Goal: Navigation & Orientation: Find specific page/section

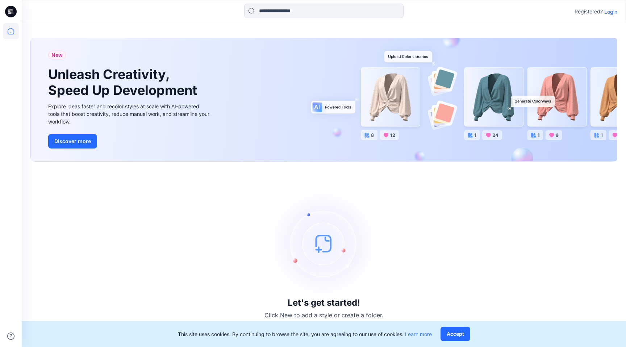
click at [610, 9] on p "Login" at bounding box center [611, 12] width 13 height 8
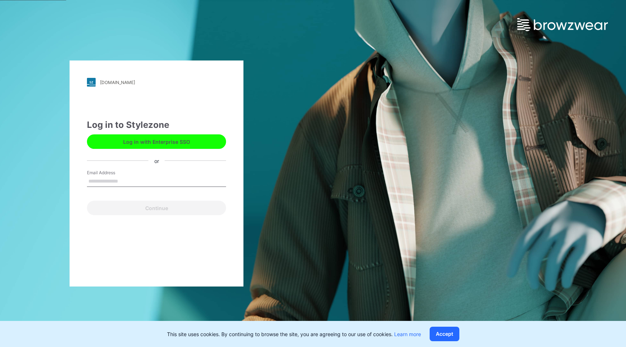
click at [158, 177] on input "Email Address" at bounding box center [156, 181] width 139 height 11
click at [197, 157] on div "Log in to Stylezone Log in with Enterprise SSO or Email Address Continue" at bounding box center [156, 167] width 139 height 97
click at [157, 178] on input "Email Address" at bounding box center [156, 181] width 139 height 11
type input "**********"
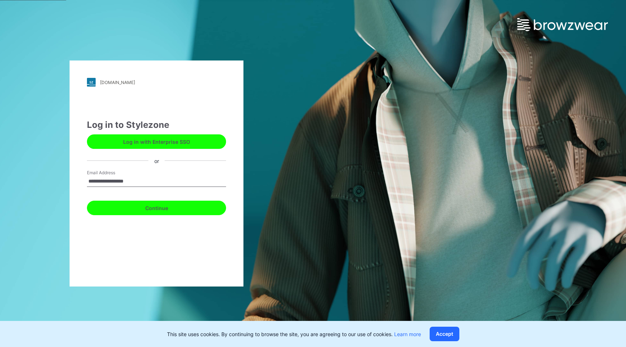
click at [176, 211] on button "Continue" at bounding box center [156, 208] width 139 height 14
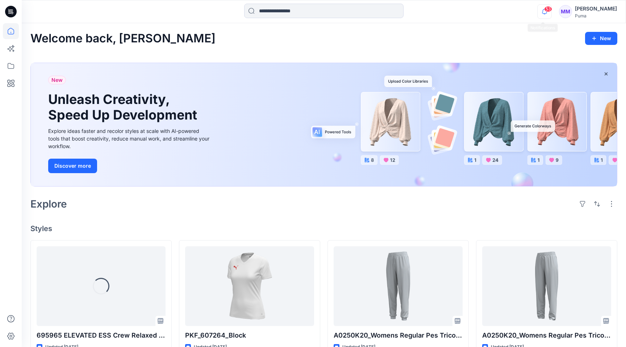
click at [543, 12] on icon "button" at bounding box center [545, 11] width 14 height 14
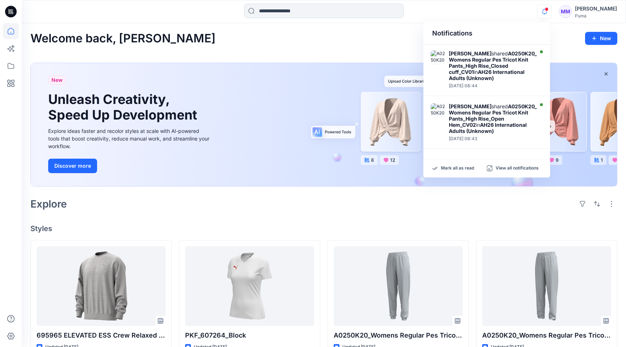
scroll to position [162, 0]
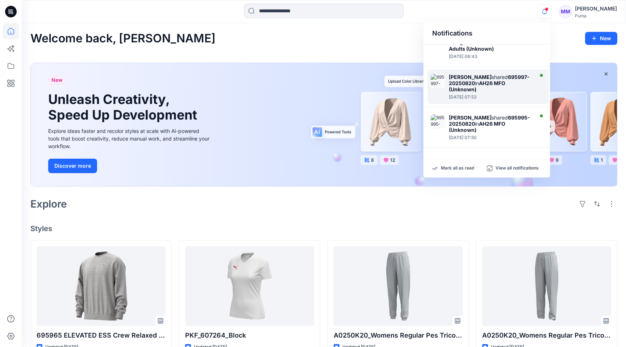
click at [503, 83] on strong "AH26 MFO (Unknown)" at bounding box center [477, 86] width 57 height 12
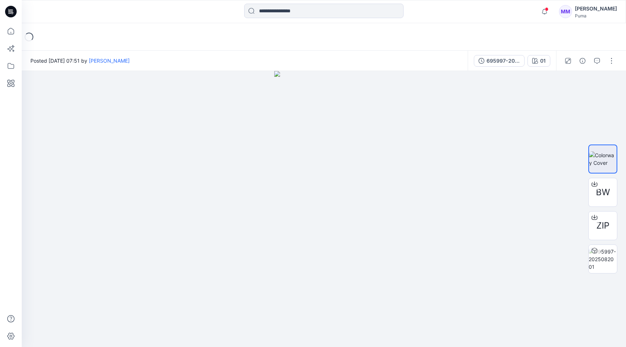
click at [545, 7] on span at bounding box center [547, 9] width 4 height 4
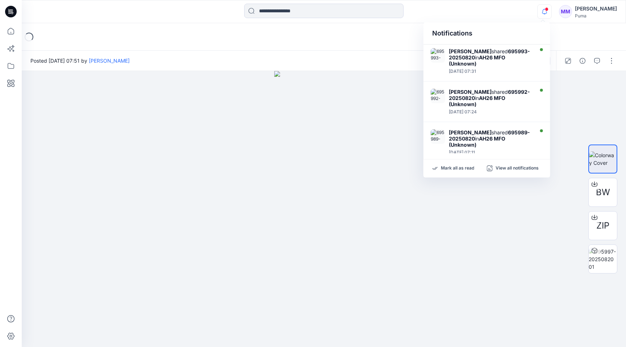
scroll to position [322, 0]
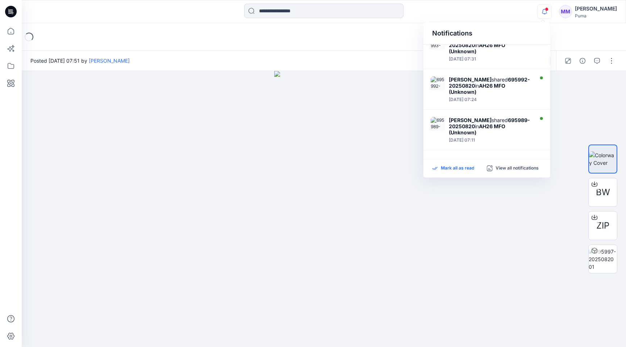
click at [466, 169] on p "Mark all as read" at bounding box center [457, 168] width 33 height 7
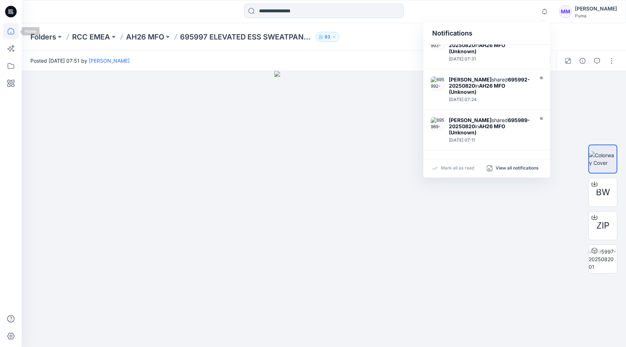
click at [9, 28] on icon at bounding box center [11, 31] width 16 height 16
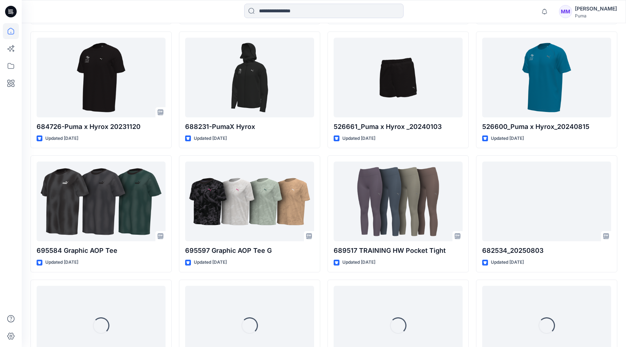
scroll to position [1825, 0]
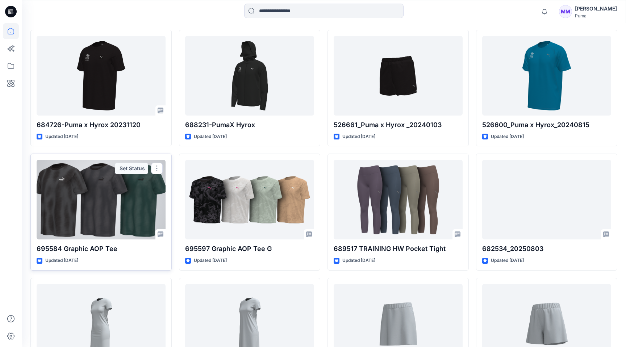
click at [115, 211] on div at bounding box center [101, 200] width 129 height 80
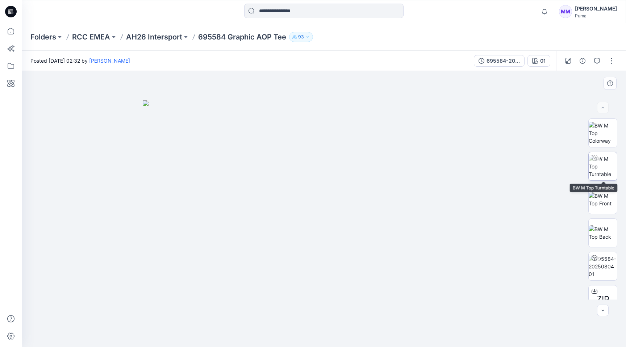
click at [609, 170] on img at bounding box center [603, 166] width 28 height 23
drag, startPoint x: 370, startPoint y: 290, endPoint x: 358, endPoint y: 186, distance: 104.4
click at [358, 186] on img at bounding box center [311, 4] width 889 height 686
drag, startPoint x: 352, startPoint y: 233, endPoint x: 352, endPoint y: 127, distance: 105.8
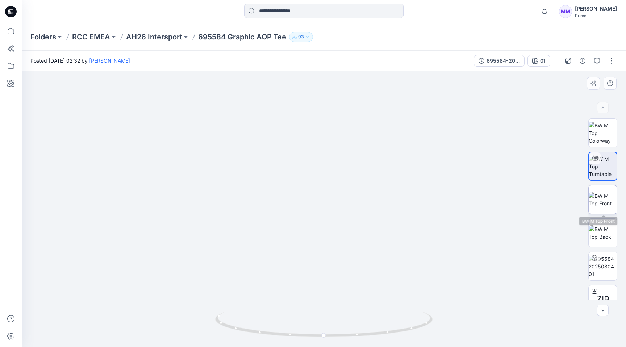
click at [608, 198] on img at bounding box center [603, 199] width 28 height 15
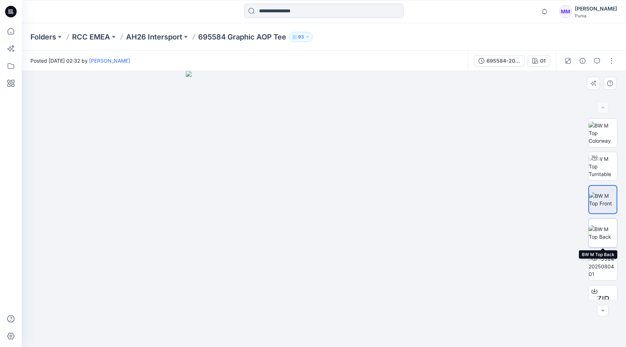
click at [610, 241] on img at bounding box center [603, 232] width 28 height 15
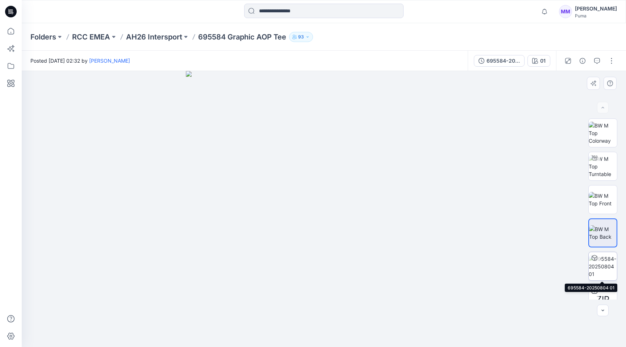
click at [610, 271] on img at bounding box center [603, 266] width 28 height 23
